Goal: Transaction & Acquisition: Purchase product/service

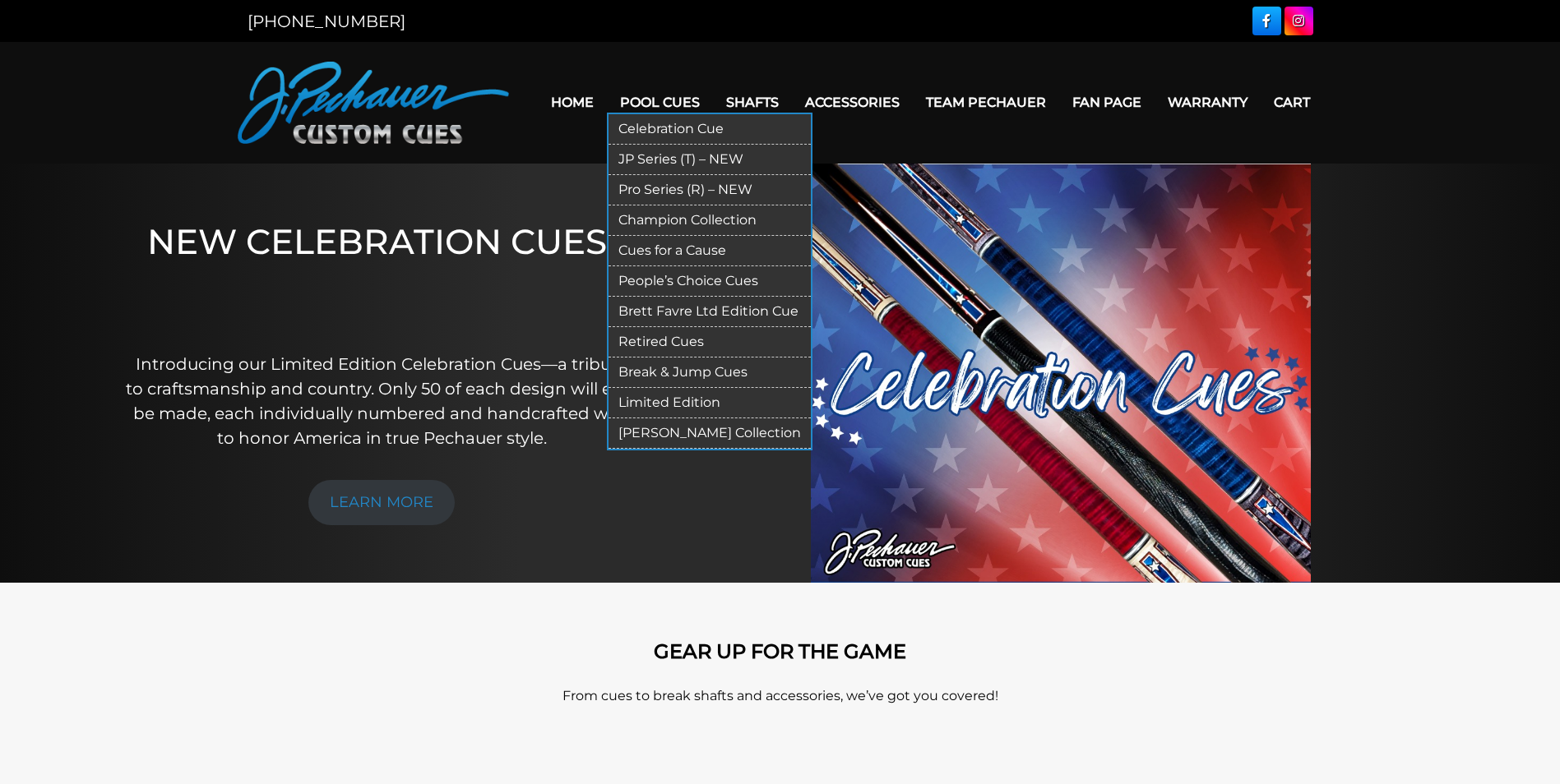
click at [663, 181] on link "Pro Series (R) – NEW" at bounding box center [710, 190] width 203 height 30
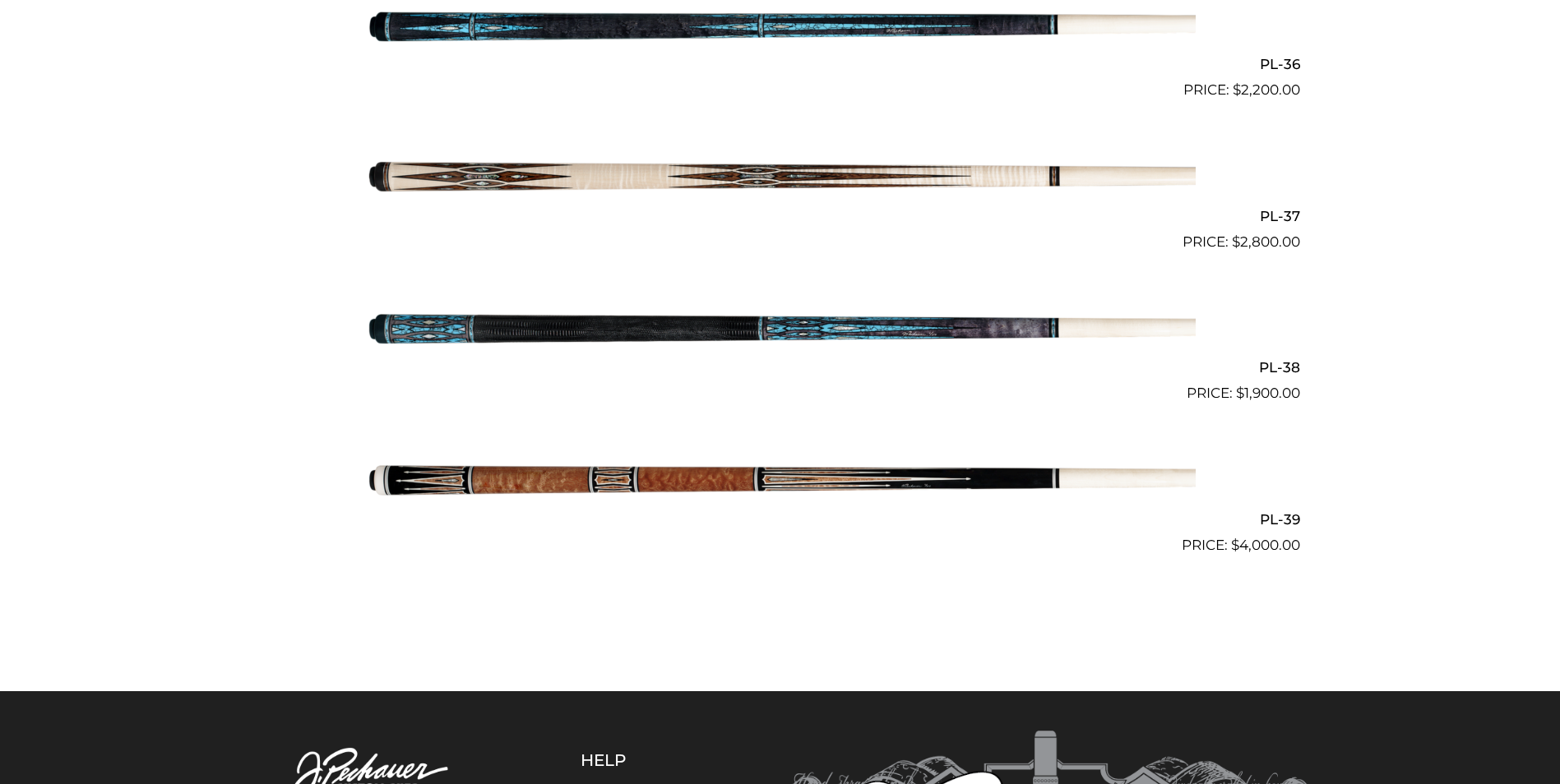
scroll to position [4512, 0]
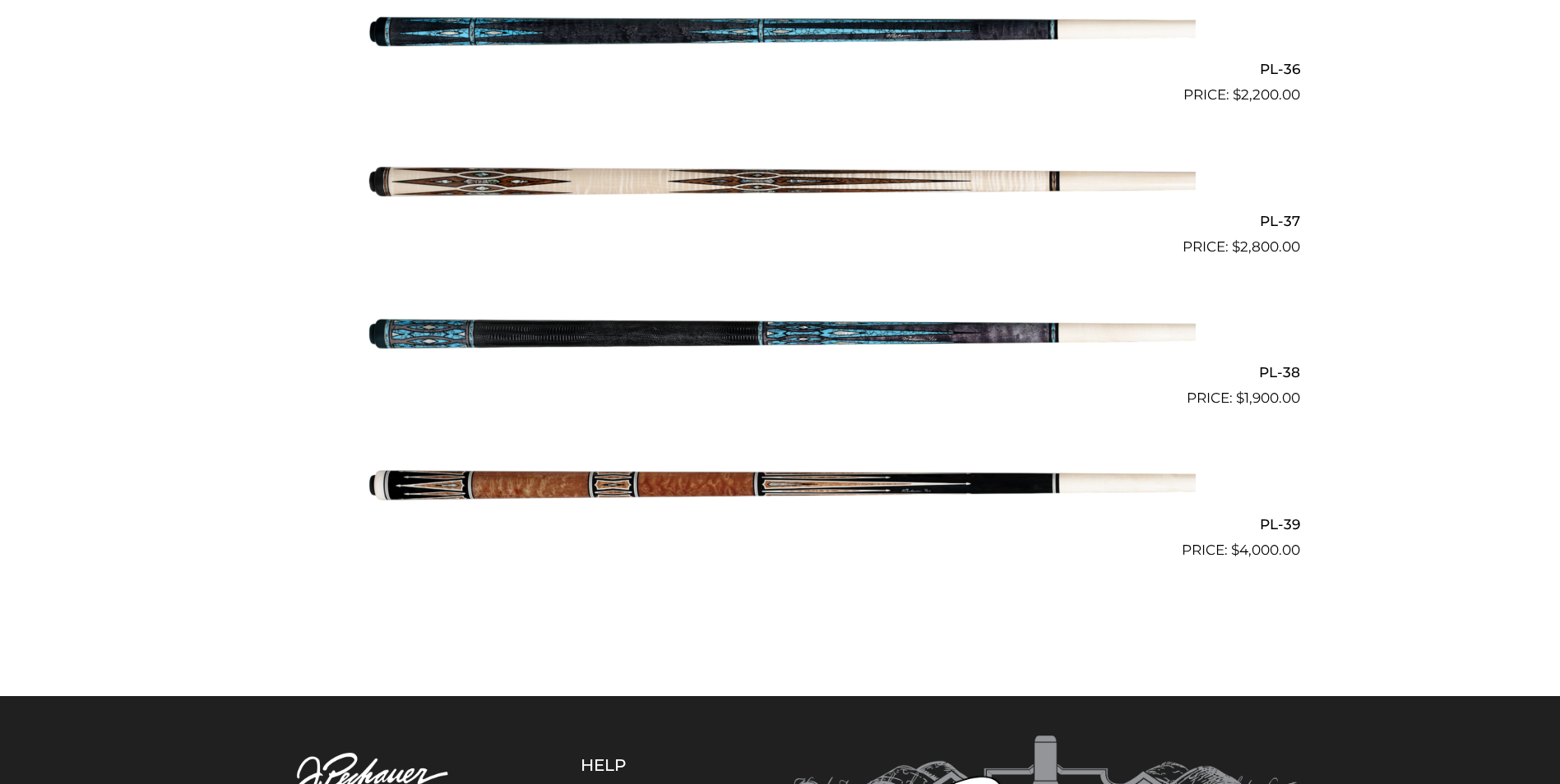
click at [654, 188] on img at bounding box center [780, 181] width 830 height 138
